Goal: Task Accomplishment & Management: Complete application form

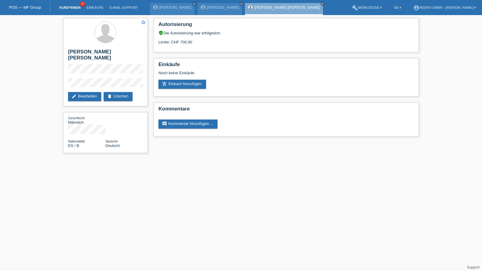
click at [65, 6] on link "Kund*innen" at bounding box center [69, 8] width 27 height 4
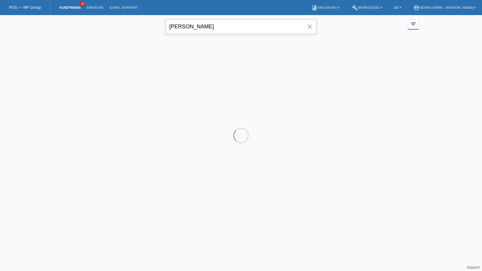
click at [231, 26] on input "mauro armand" at bounding box center [241, 27] width 151 height 14
drag, startPoint x: 0, startPoint y: 0, endPoint x: 231, endPoint y: 26, distance: 232.6
click at [231, 26] on input "mauro armand" at bounding box center [241, 27] width 151 height 14
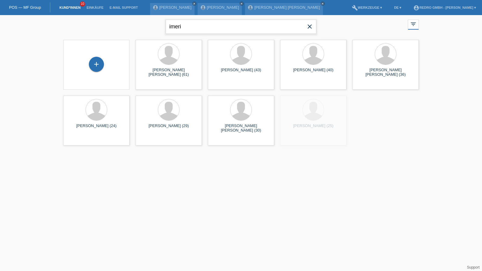
type input "imeri"
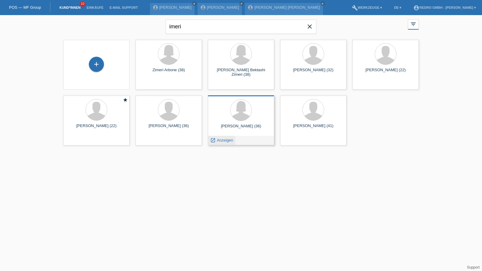
click at [222, 143] on div "launch Anzeigen" at bounding box center [221, 140] width 27 height 9
click at [222, 141] on span "Anzeigen" at bounding box center [225, 140] width 16 height 5
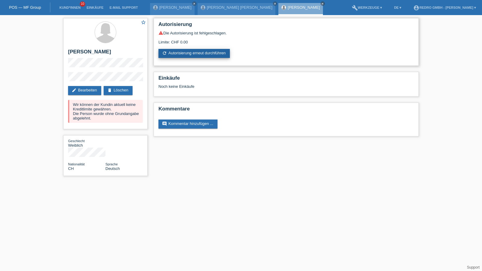
click at [199, 50] on link "refresh Autorisierung erneut durchführen" at bounding box center [194, 53] width 71 height 9
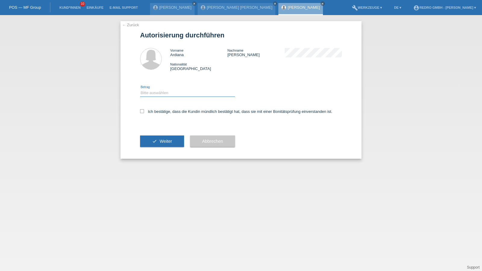
click at [157, 94] on select "Bitte auswählen CHF 1.00 - CHF 499.00 CHF 500.00 - CHF 1'999.00 CHF 2'000.00 - …" at bounding box center [187, 92] width 95 height 7
select select "1"
click at [140, 89] on select "Bitte auswählen CHF 1.00 - CHF 499.00 CHF 500.00 - CHF 1'999.00 CHF 2'000.00 - …" at bounding box center [187, 92] width 95 height 7
click at [153, 112] on label "Ich bestätige, dass die Kundin mündlich bestätigt hat, dass sie mit einer Bonit…" at bounding box center [236, 111] width 192 height 5
click at [144, 112] on input "Ich bestätige, dass die Kundin mündlich bestätigt hat, dass sie mit einer Bonit…" at bounding box center [142, 111] width 4 height 4
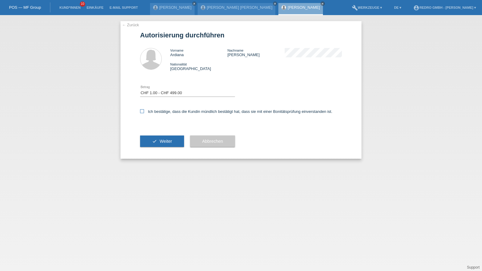
checkbox input "true"
click at [148, 140] on button "check Weiter" at bounding box center [162, 140] width 44 height 11
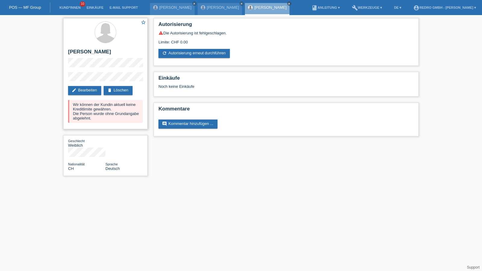
click at [93, 50] on h2 "[PERSON_NAME]" at bounding box center [105, 53] width 75 height 9
copy div "[PERSON_NAME]"
click at [61, 80] on div "star_border Ardiana Mustafa-Imeri edit Bearbeiten delete Löschen Wir können der…" at bounding box center [105, 98] width 90 height 167
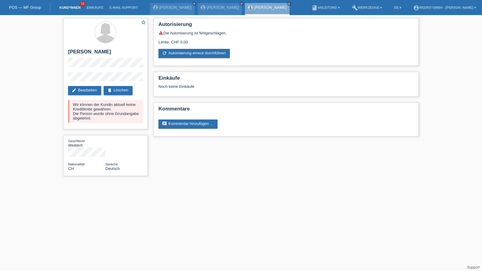
click at [69, 7] on link "Kund*innen" at bounding box center [69, 8] width 27 height 4
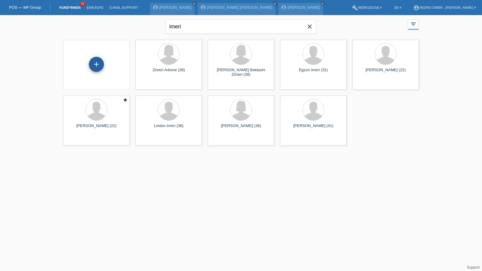
click at [91, 63] on div "+" at bounding box center [96, 64] width 14 height 10
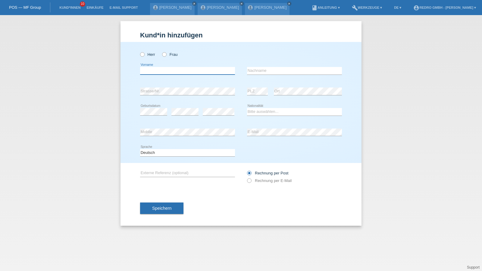
click at [176, 71] on input "text" at bounding box center [187, 71] width 95 height 8
paste input "Mergita"
type input "Mergita"
click at [174, 53] on label "Frau" at bounding box center [169, 54] width 15 height 5
click at [166, 53] on input "Frau" at bounding box center [164, 54] width 4 height 4
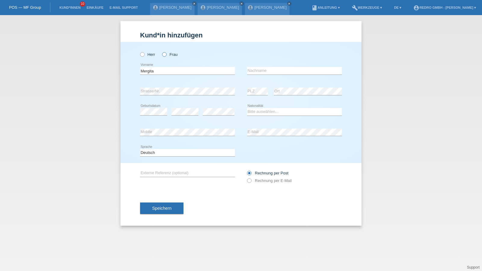
radio input "true"
click at [257, 72] on input "text" at bounding box center [294, 71] width 95 height 8
paste input "Nika"
type input "Nika"
click at [186, 70] on input "Mergita" at bounding box center [187, 71] width 95 height 8
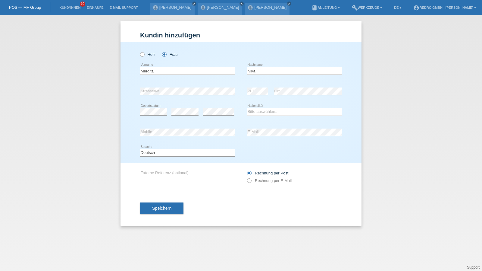
click at [423, 110] on div "Kund*in hinzufügen Kunde hinzufügen Kundin hinzufügen Herr Frau Mergita error V…" at bounding box center [241, 143] width 482 height 256
click at [171, 71] on input "Mergita" at bounding box center [187, 71] width 95 height 8
click at [155, 71] on input "Mergita" at bounding box center [187, 71] width 95 height 8
select select "CH"
click at [174, 212] on button "Speichern" at bounding box center [161, 207] width 43 height 11
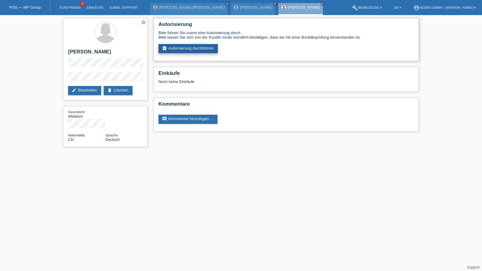
click at [196, 49] on link "assignment_turned_in Autorisierung durchführen" at bounding box center [188, 48] width 59 height 9
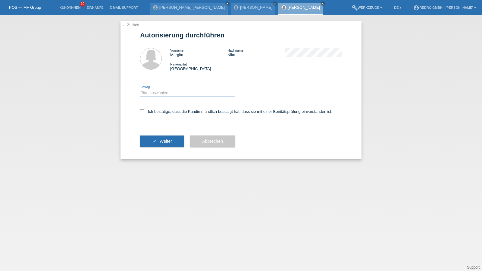
click at [162, 93] on select "Bitte auswählen CHF 1.00 - CHF 499.00 CHF 500.00 - CHF 1'999.00 CHF 2'000.00 - …" at bounding box center [187, 92] width 95 height 7
select select "1"
click at [140, 89] on select "Bitte auswählen CHF 1.00 - CHF 499.00 CHF 500.00 - CHF 1'999.00 CHF 2'000.00 - …" at bounding box center [187, 92] width 95 height 7
click at [156, 109] on div "Ich bestätige, dass die Kundin mündlich bestätigt hat, dass sie mit einer Bonit…" at bounding box center [241, 113] width 202 height 20
click at [156, 112] on label "Ich bestätige, dass die Kundin mündlich bestätigt hat, dass sie mit einer Bonit…" at bounding box center [236, 111] width 192 height 5
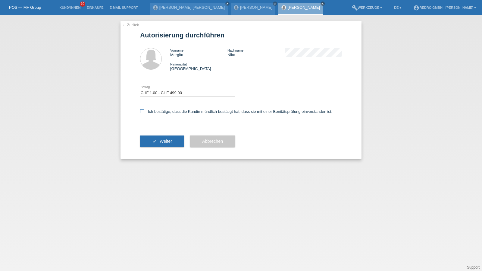
click at [144, 112] on input "Ich bestätige, dass die Kundin mündlich bestätigt hat, dass sie mit einer Bonit…" at bounding box center [142, 111] width 4 height 4
checkbox input "true"
click at [153, 139] on button "check Weiter" at bounding box center [162, 140] width 44 height 11
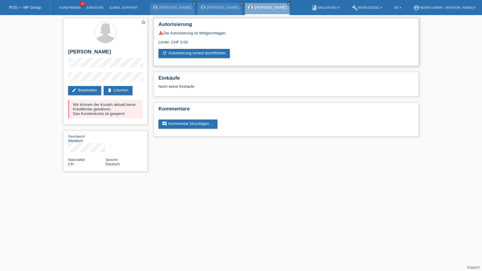
click at [193, 58] on div "Autorisierung warning Die Autorisierung ist fehlgeschlagen. Limite: CHF 0.00 re…" at bounding box center [286, 42] width 265 height 48
click at [194, 55] on link "refresh Autorisierung erneut durchführen" at bounding box center [194, 53] width 71 height 9
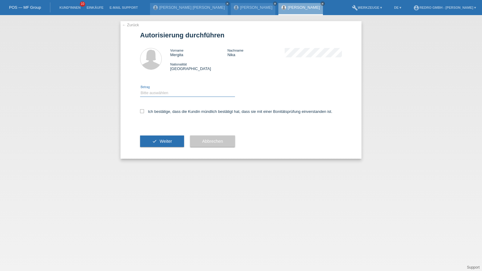
click at [169, 96] on select "Bitte auswählen CHF 1.00 - CHF 499.00 CHF 500.00 - CHF 1'999.00 CHF 2'000.00 - …" at bounding box center [187, 92] width 95 height 7
select select "1"
click at [140, 89] on select "Bitte auswählen CHF 1.00 - CHF 499.00 CHF 500.00 - CHF 1'999.00 CHF 2'000.00 - …" at bounding box center [187, 92] width 95 height 7
drag, startPoint x: 163, startPoint y: 111, endPoint x: 165, endPoint y: 135, distance: 24.2
click at [163, 111] on label "Ich bestätige, dass die Kundin mündlich bestätigt hat, dass sie mit einer Bonit…" at bounding box center [236, 111] width 192 height 5
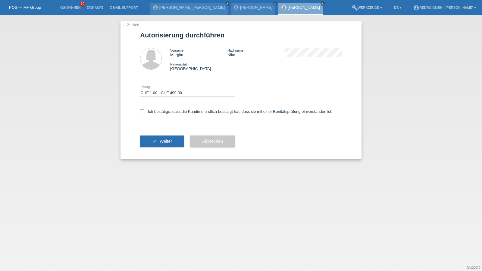
click at [144, 111] on input "Ich bestätige, dass die Kundin mündlich bestätigt hat, dass sie mit einer Bonit…" at bounding box center [142, 111] width 4 height 4
checkbox input "true"
click at [164, 137] on button "check Weiter" at bounding box center [162, 140] width 44 height 11
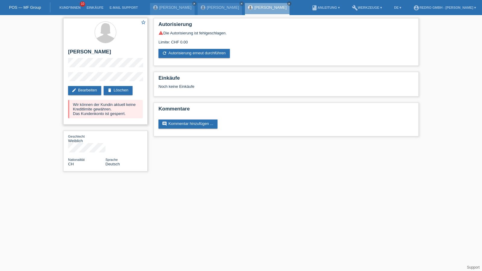
click at [93, 50] on h2 "[PERSON_NAME]" at bounding box center [105, 53] width 75 height 9
drag, startPoint x: 93, startPoint y: 50, endPoint x: 87, endPoint y: 34, distance: 17.5
click at [93, 50] on h2 "[PERSON_NAME]" at bounding box center [105, 53] width 75 height 9
copy div "[PERSON_NAME]"
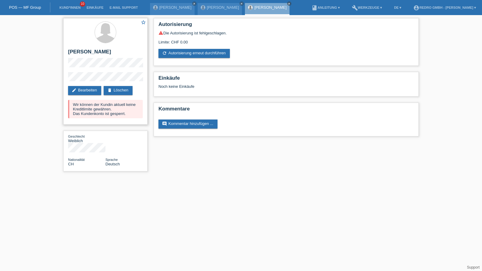
click at [75, 75] on div "star_border Mergita Nika edit Bearbeiten delete Löschen Wir können der Kundin a…" at bounding box center [105, 71] width 84 height 106
drag, startPoint x: 101, startPoint y: 71, endPoint x: 63, endPoint y: 79, distance: 39.1
click at [63, 79] on div "star_border Mergita Nika edit Bearbeiten delete Löschen Wir können der Kundin a…" at bounding box center [105, 96] width 90 height 162
click at [66, 7] on link "Kund*innen" at bounding box center [69, 8] width 27 height 4
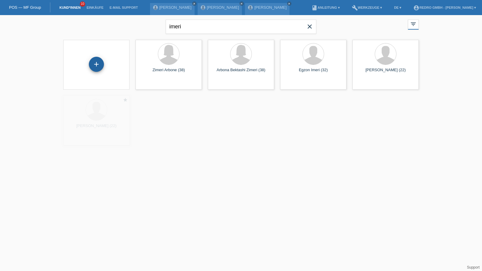
click at [97, 64] on div "+" at bounding box center [96, 64] width 15 height 15
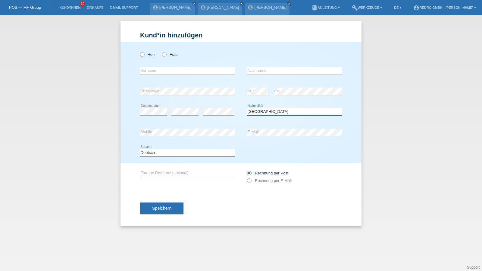
click at [287, 110] on select "Bitte auswählen... Schweiz Deutschland Liechtenstein Österreich ------------ Af…" at bounding box center [294, 111] width 95 height 7
select select "XK"
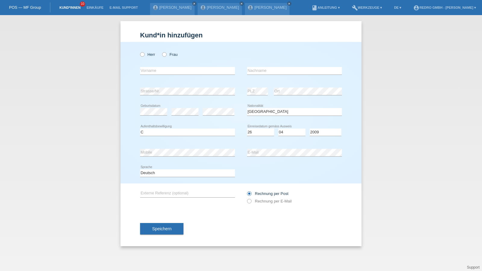
click at [78, 9] on link "Kund*innen" at bounding box center [69, 8] width 27 height 4
